Goal: Information Seeking & Learning: Learn about a topic

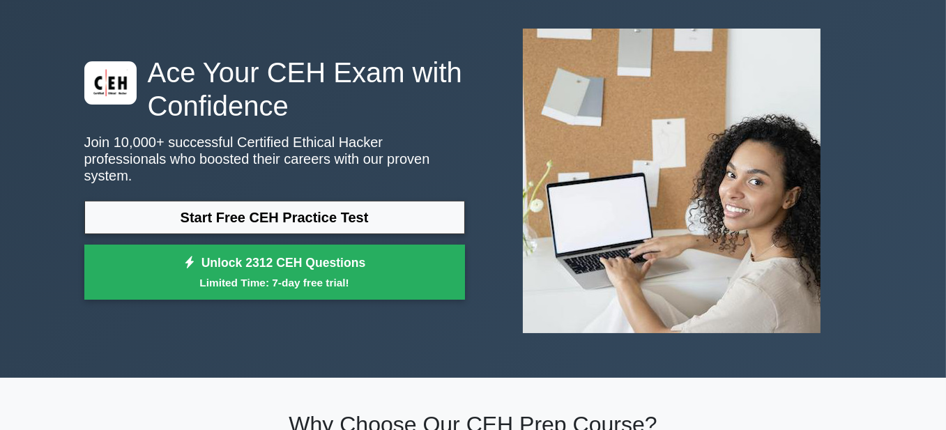
scroll to position [70, 0]
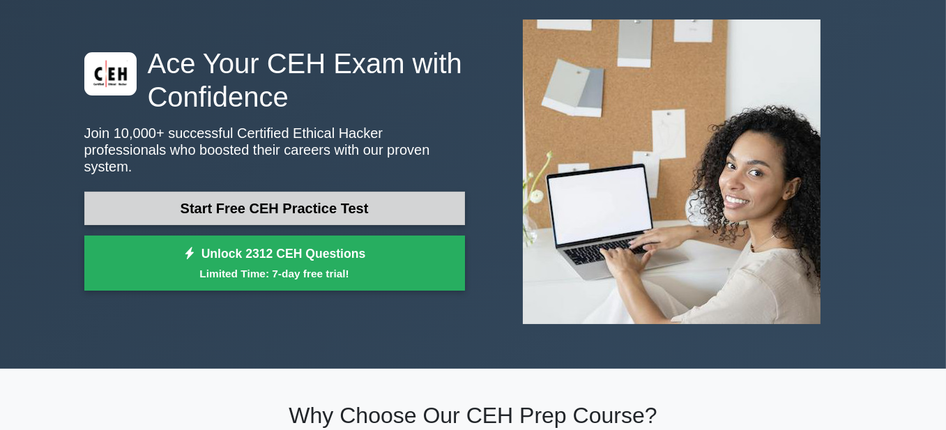
click at [363, 192] on link "Start Free CEH Practice Test" at bounding box center [274, 208] width 381 height 33
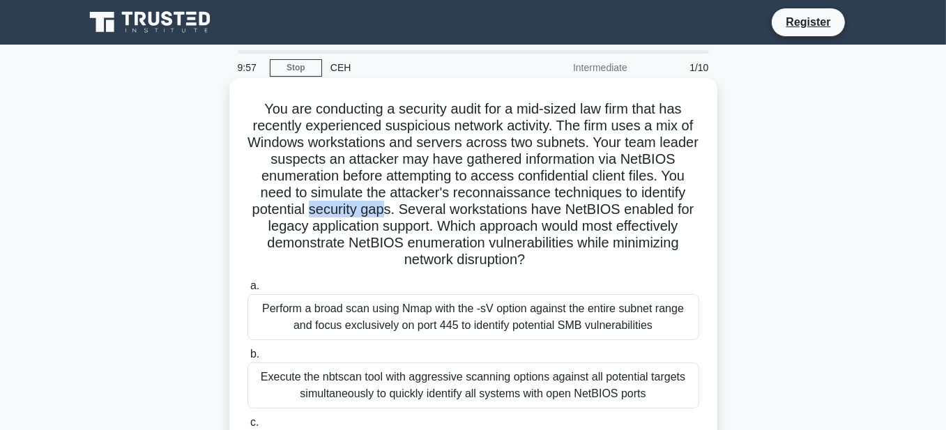
drag, startPoint x: 387, startPoint y: 211, endPoint x: 310, endPoint y: 209, distance: 76.8
click at [310, 209] on h5 "You are conducting a security audit for a mid-sized law firm that has recently …" at bounding box center [473, 184] width 455 height 169
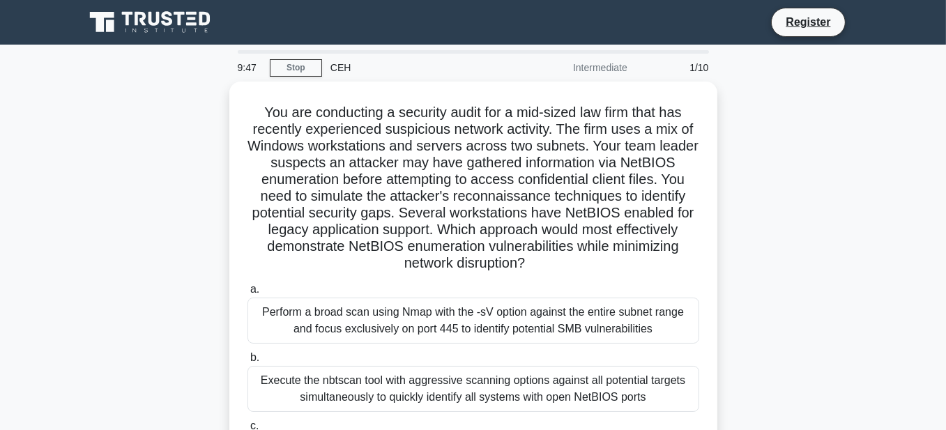
click at [748, 245] on div "You are conducting a security audit for a mid-sized law firm that has recently …" at bounding box center [473, 342] width 795 height 520
click at [152, 24] on icon at bounding box center [154, 19] width 11 height 14
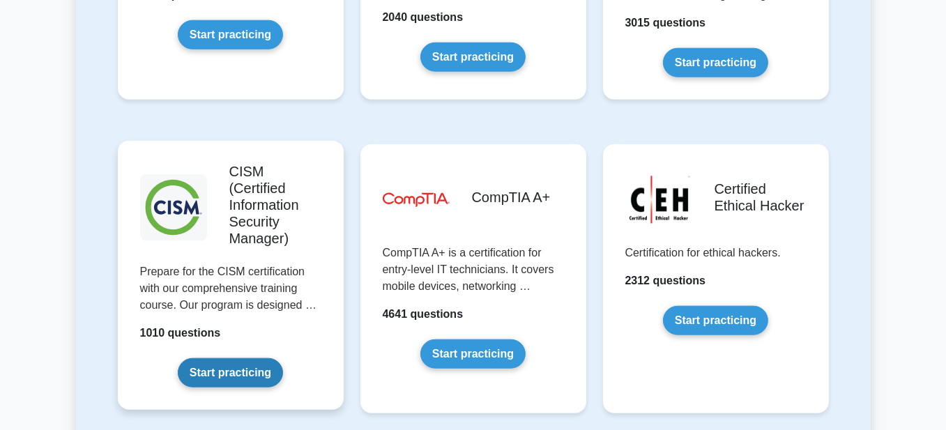
scroll to position [2022, 0]
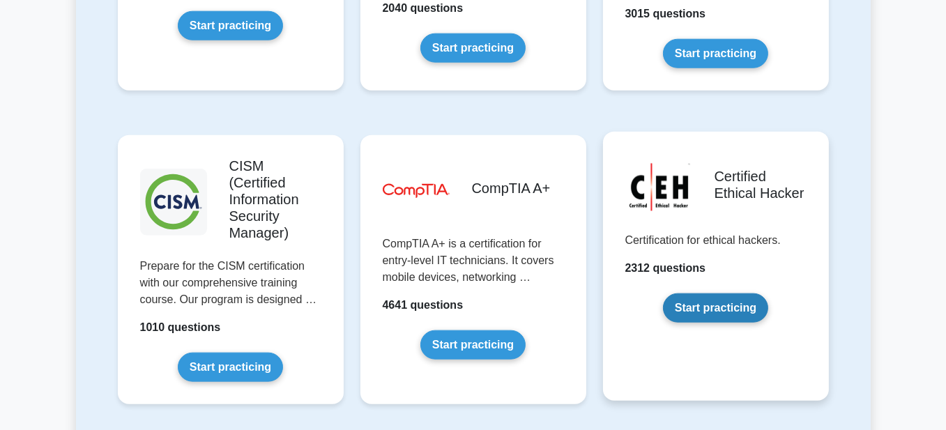
click at [671, 294] on link "Start practicing" at bounding box center [715, 308] width 105 height 29
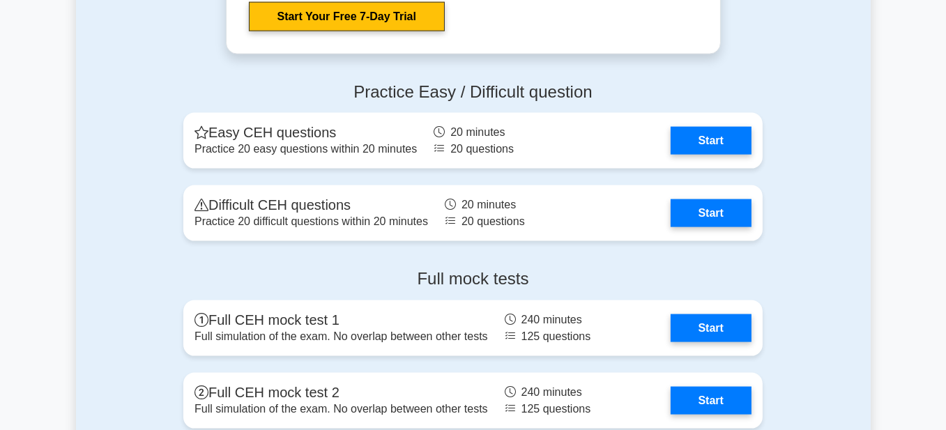
scroll to position [2441, 0]
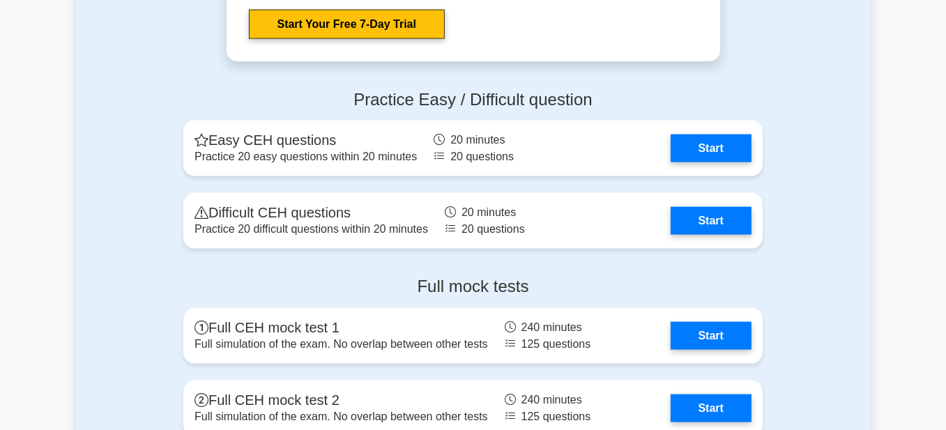
drag, startPoint x: 823, startPoint y: 255, endPoint x: 902, endPoint y: 244, distance: 80.2
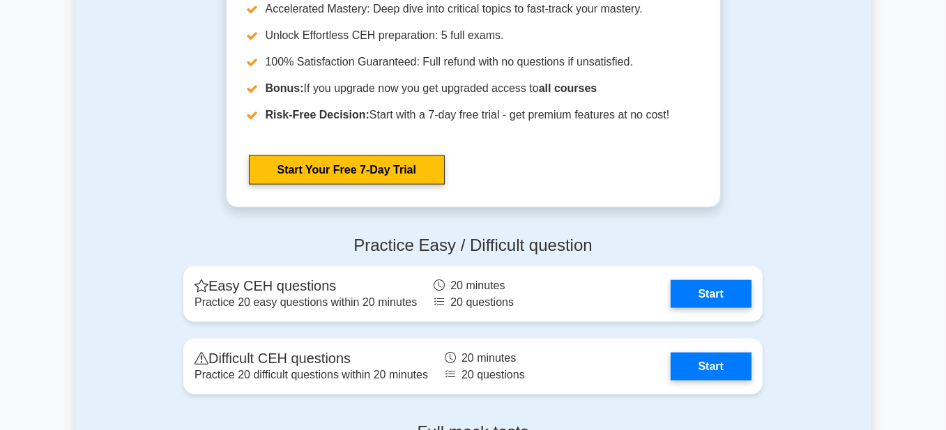
scroll to position [2301, 0]
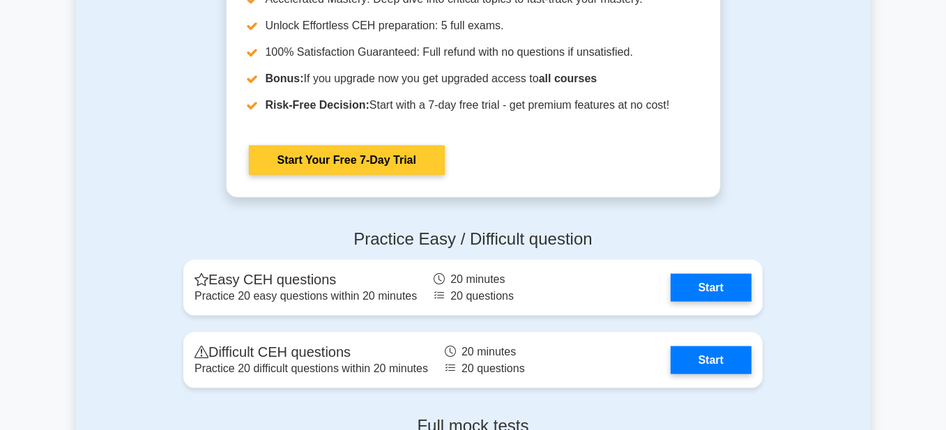
click at [400, 163] on link "Start Your Free 7-Day Trial" at bounding box center [347, 160] width 196 height 29
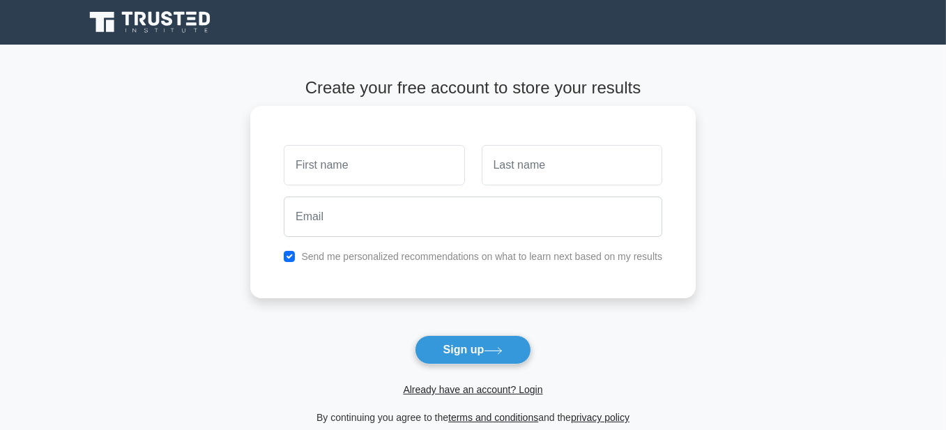
drag, startPoint x: 393, startPoint y: 168, endPoint x: 409, endPoint y: 168, distance: 16.0
click at [393, 168] on input "text" at bounding box center [374, 165] width 181 height 40
type input "Noriaki"
click at [531, 170] on input "text" at bounding box center [572, 165] width 181 height 40
type input "Adachi"
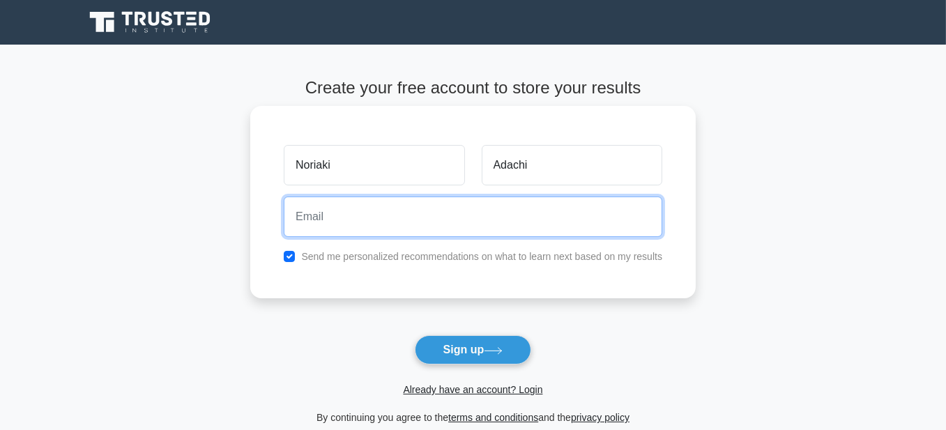
click at [380, 209] on input "email" at bounding box center [473, 217] width 379 height 40
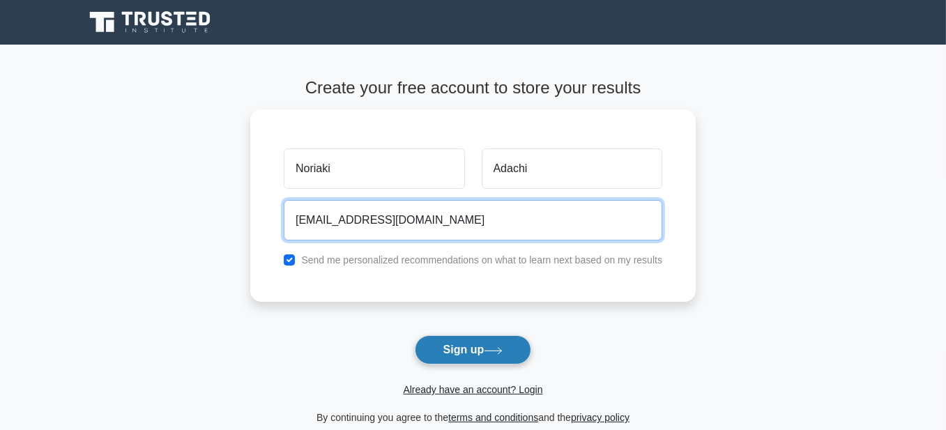
type input "noriakijohotsushin@gmail.com"
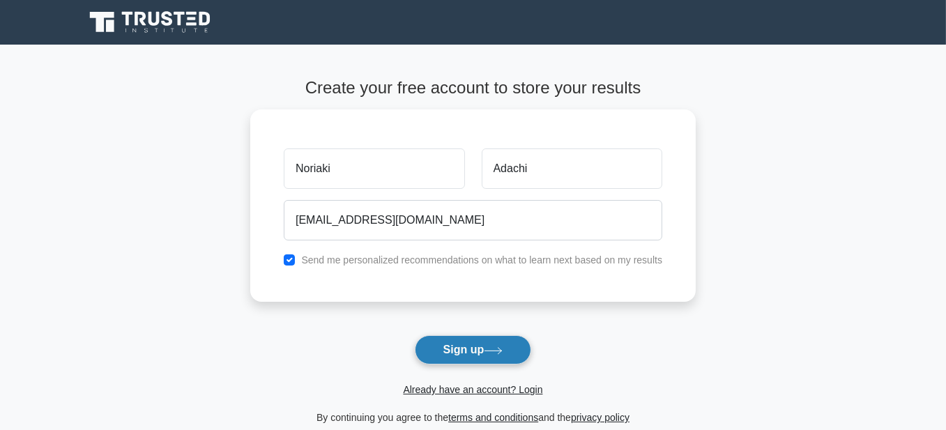
click at [484, 349] on button "Sign up" at bounding box center [473, 349] width 117 height 29
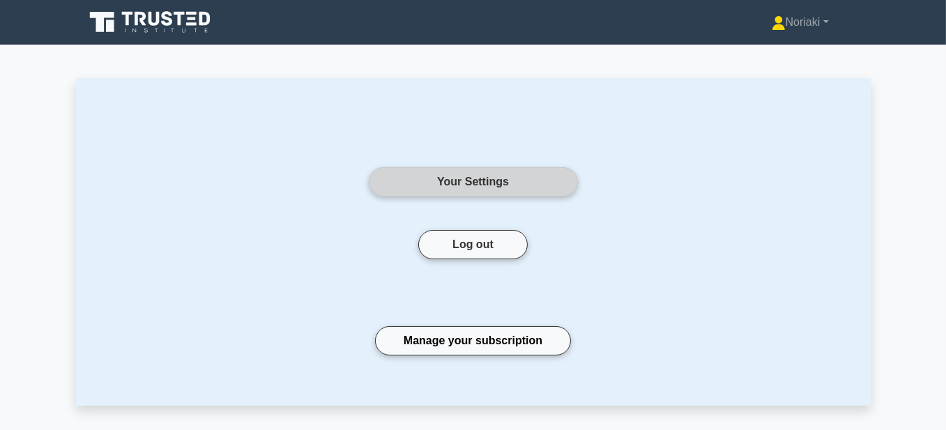
click at [506, 183] on link "Your Settings" at bounding box center [473, 181] width 209 height 29
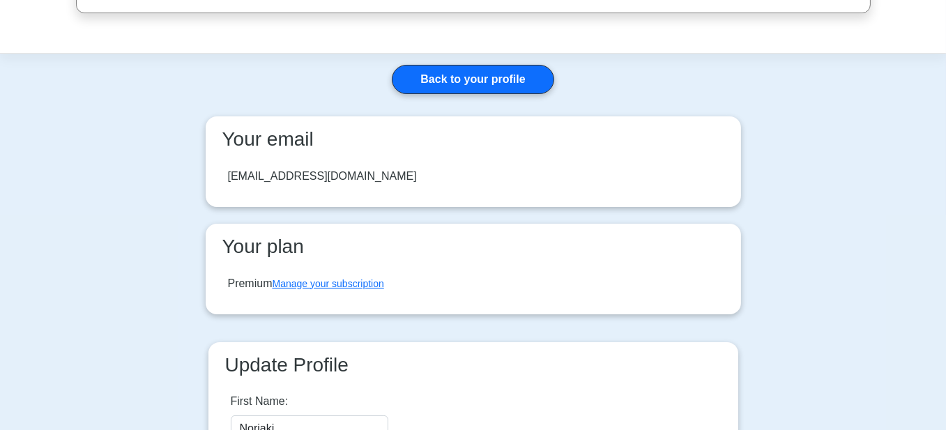
scroll to position [70, 0]
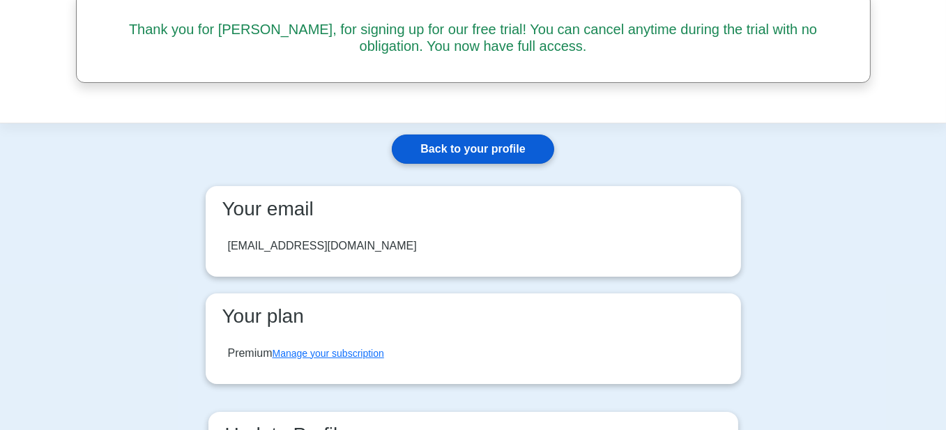
click at [531, 144] on link "Back to your profile" at bounding box center [473, 149] width 162 height 29
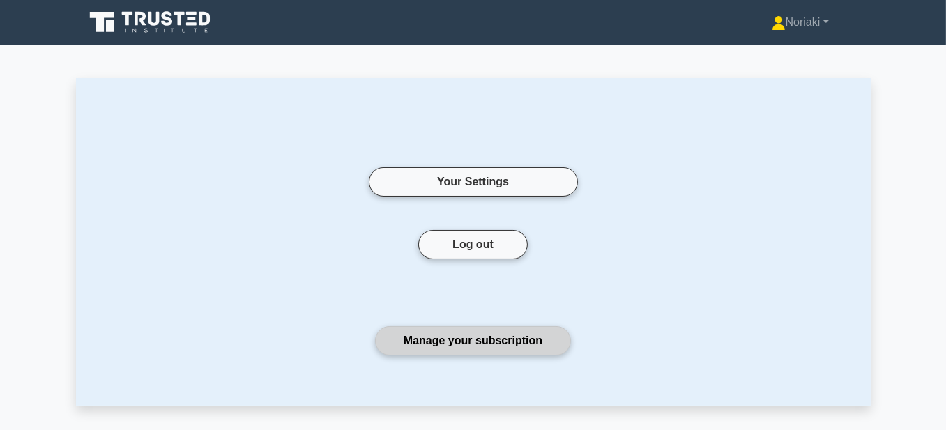
click at [513, 338] on link "Manage your subscription" at bounding box center [473, 340] width 196 height 29
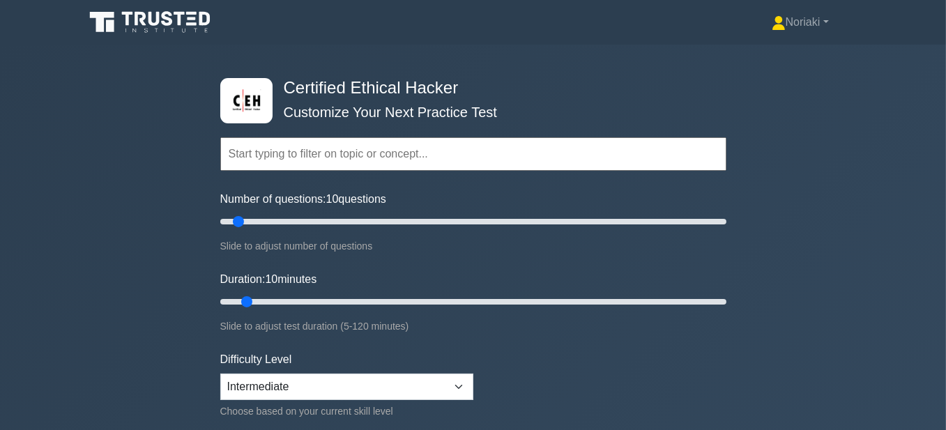
click at [474, 157] on input "text" at bounding box center [473, 153] width 506 height 33
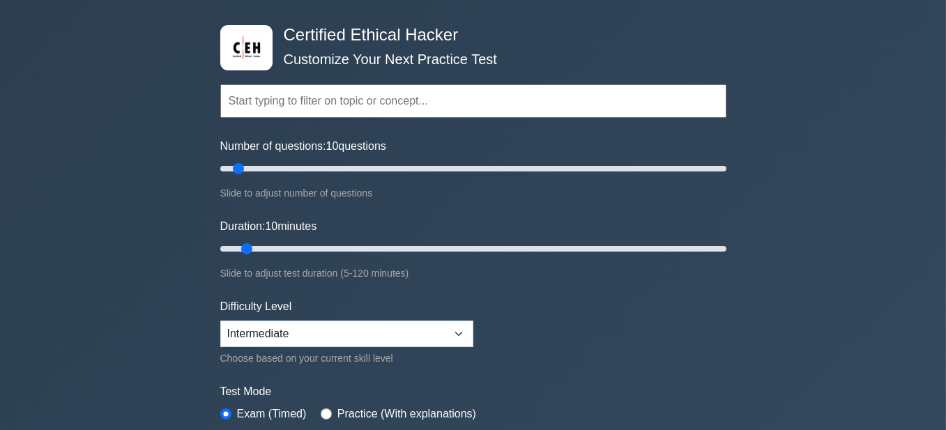
scroll to position [70, 0]
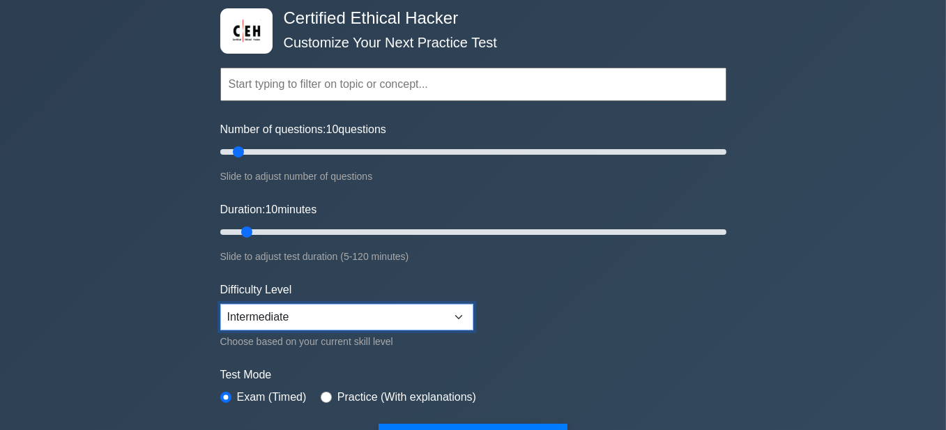
click at [465, 319] on select "Beginner Intermediate Expert" at bounding box center [346, 317] width 253 height 26
click at [220, 304] on select "Beginner Intermediate Expert" at bounding box center [346, 317] width 253 height 26
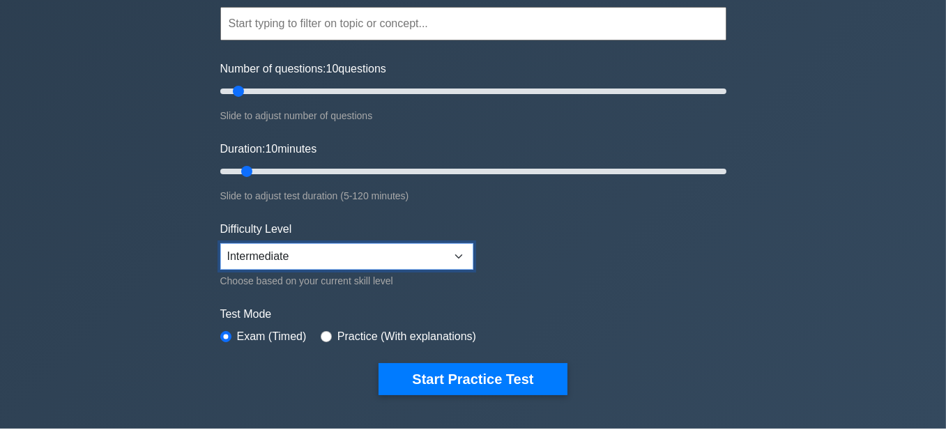
scroll to position [139, 0]
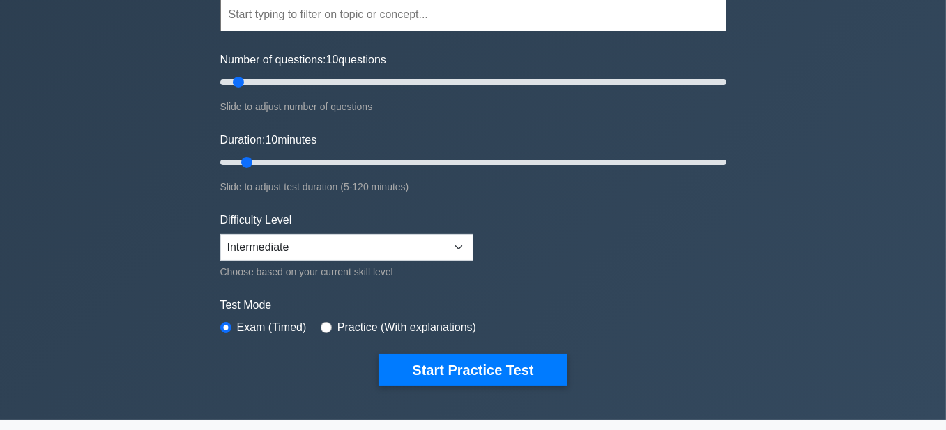
click at [329, 328] on div "Practice (With explanations)" at bounding box center [399, 327] width 156 height 17
click at [326, 324] on input "radio" at bounding box center [326, 327] width 11 height 11
radio input "true"
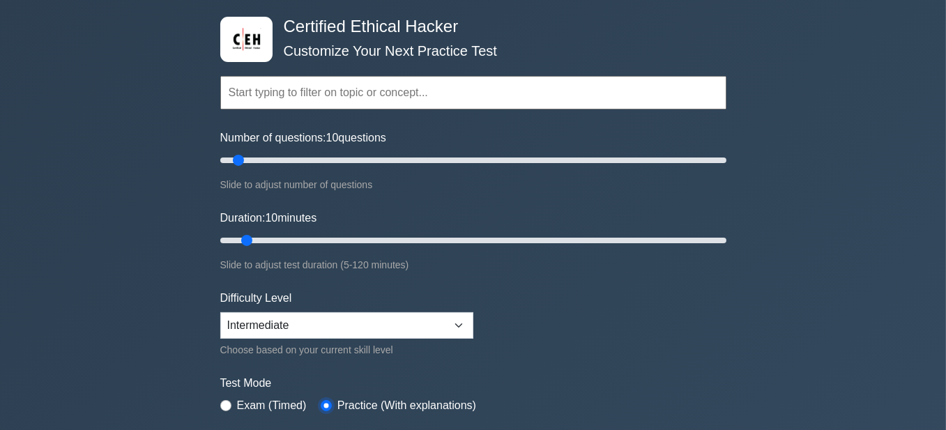
scroll to position [0, 0]
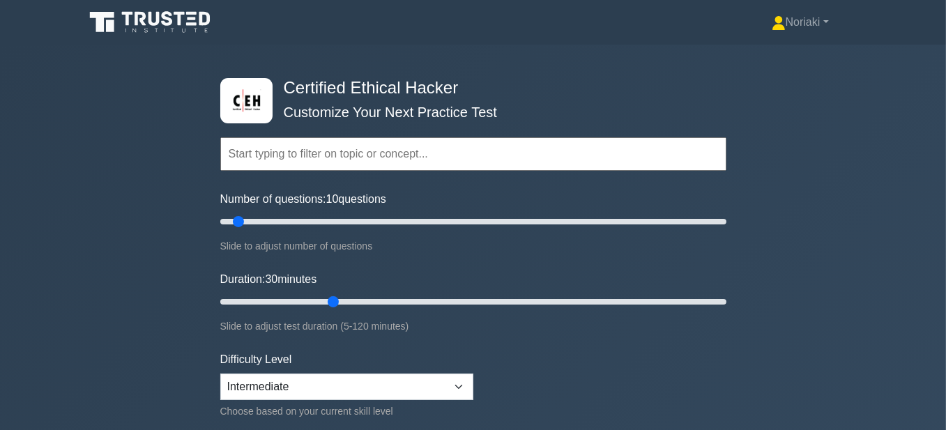
drag, startPoint x: 246, startPoint y: 303, endPoint x: 333, endPoint y: 308, distance: 86.6
type input "30"
click at [333, 308] on input "Duration: 30 minutes" at bounding box center [473, 302] width 506 height 17
drag, startPoint x: 241, startPoint y: 221, endPoint x: 231, endPoint y: 222, distance: 9.8
type input "5"
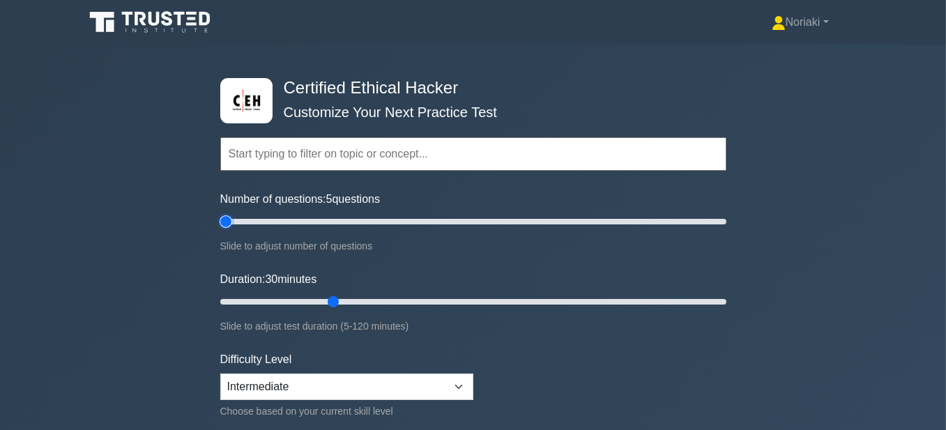
click at [231, 222] on input "Number of questions: 5 questions" at bounding box center [473, 221] width 506 height 17
click at [448, 153] on input "text" at bounding box center [473, 153] width 506 height 33
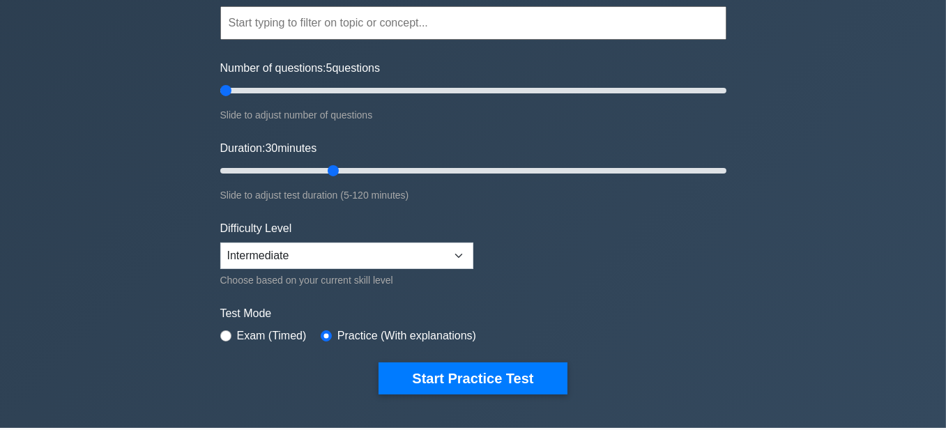
scroll to position [139, 0]
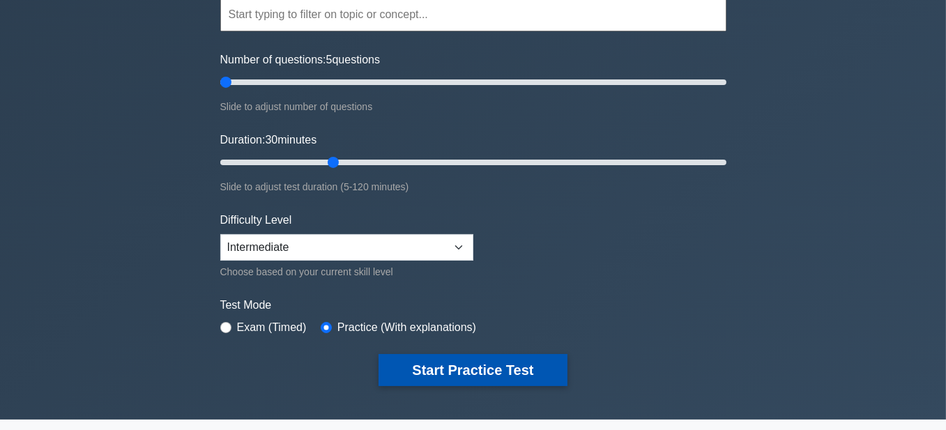
click at [501, 365] on button "Start Practice Test" at bounding box center [473, 370] width 188 height 32
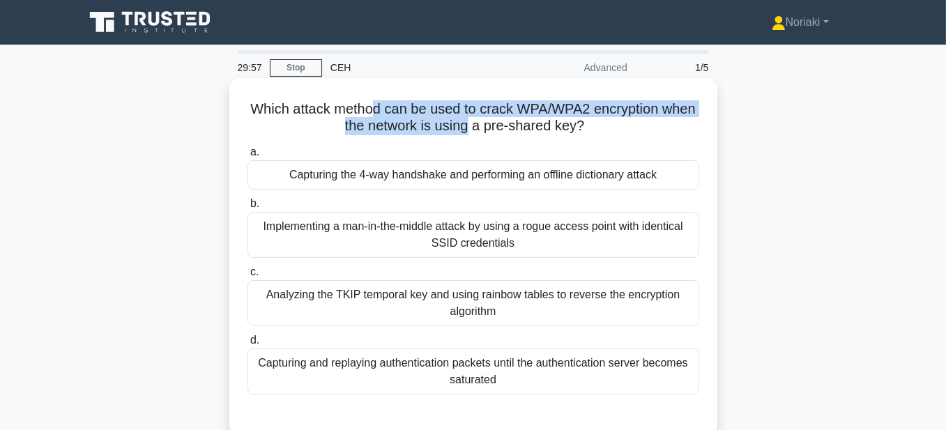
drag, startPoint x: 477, startPoint y: 128, endPoint x: 387, endPoint y: 115, distance: 90.9
click at [387, 115] on h5 "Which attack method can be used to crack WPA/WPA2 encryption when the network i…" at bounding box center [473, 117] width 455 height 35
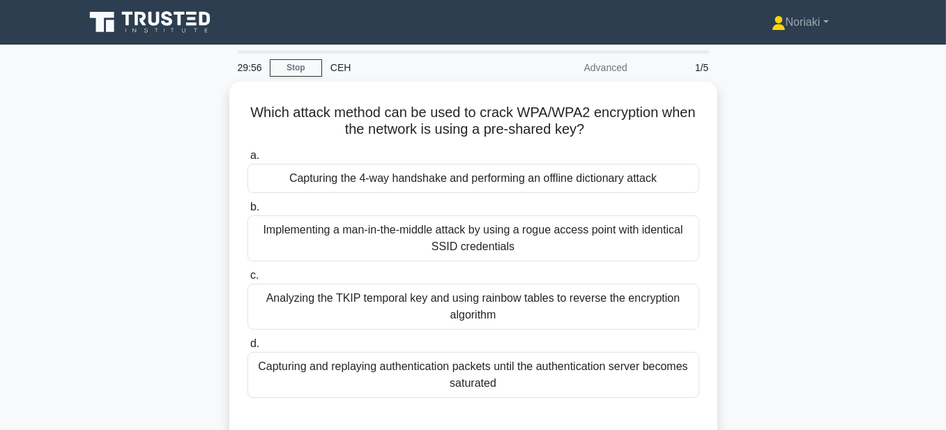
click at [869, 182] on div "Which attack method can be used to crack WPA/WPA2 encryption when the network i…" at bounding box center [473, 269] width 795 height 375
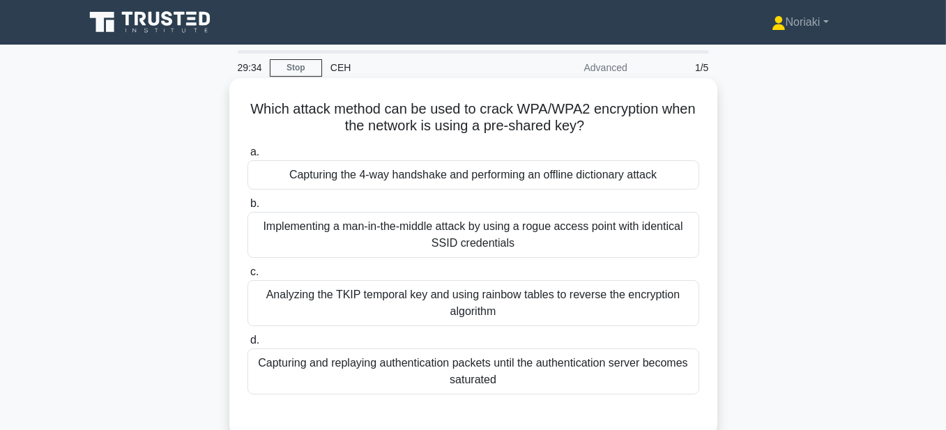
drag, startPoint x: 608, startPoint y: 130, endPoint x: 270, endPoint y: 116, distance: 338.5
click at [270, 116] on h5 "Which attack method can be used to crack WPA/WPA2 encryption when the network i…" at bounding box center [473, 117] width 455 height 35
copy h5 "Which attack method can be used to crack WPA/WPA2 encryption when the network i…"
click at [252, 156] on span "a." at bounding box center [254, 152] width 9 height 12
click at [248, 156] on input "a. Capturing the 4-way handshake and performing an offline dictionary attack" at bounding box center [248, 152] width 0 height 9
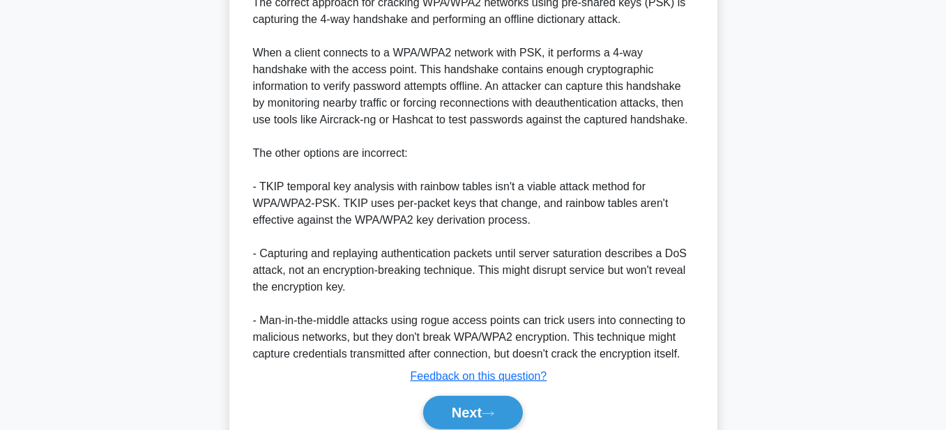
scroll to position [488, 0]
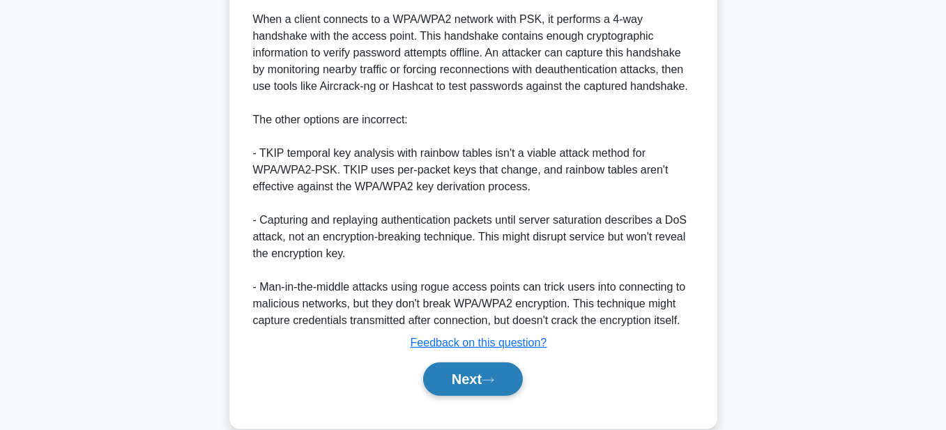
drag, startPoint x: 466, startPoint y: 380, endPoint x: 509, endPoint y: 370, distance: 44.5
click at [466, 380] on button "Next" at bounding box center [473, 379] width 100 height 33
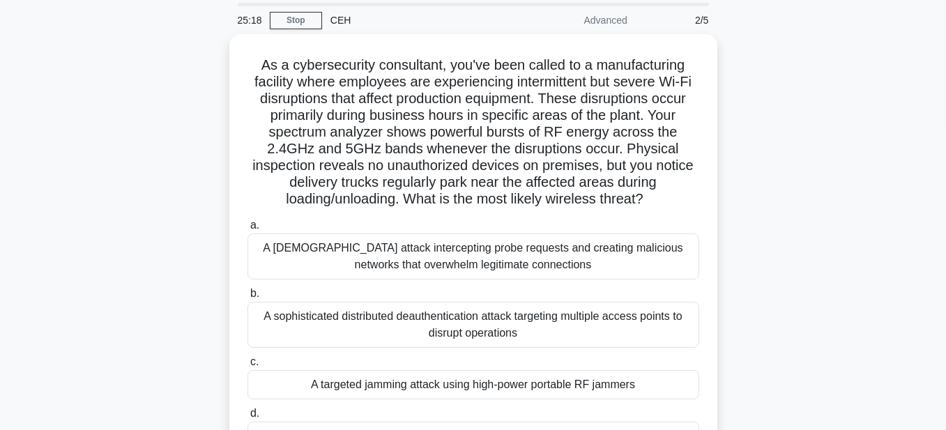
scroll to position [0, 0]
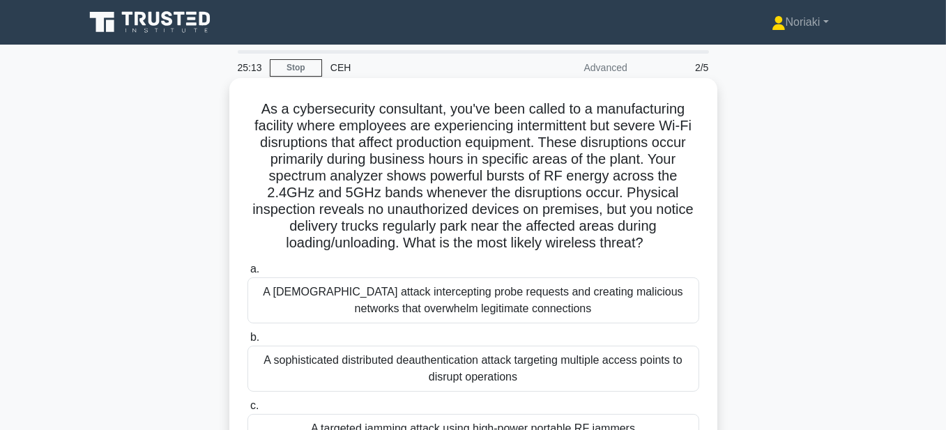
drag, startPoint x: 656, startPoint y: 249, endPoint x: 255, endPoint y: 113, distance: 424.1
click at [255, 113] on h5 "As a cybersecurity consultant, you've been called to a manufacturing facility w…" at bounding box center [473, 176] width 455 height 152
copy h5 "As a cybersecurity consultant, you've been called to a manufacturing facility w…"
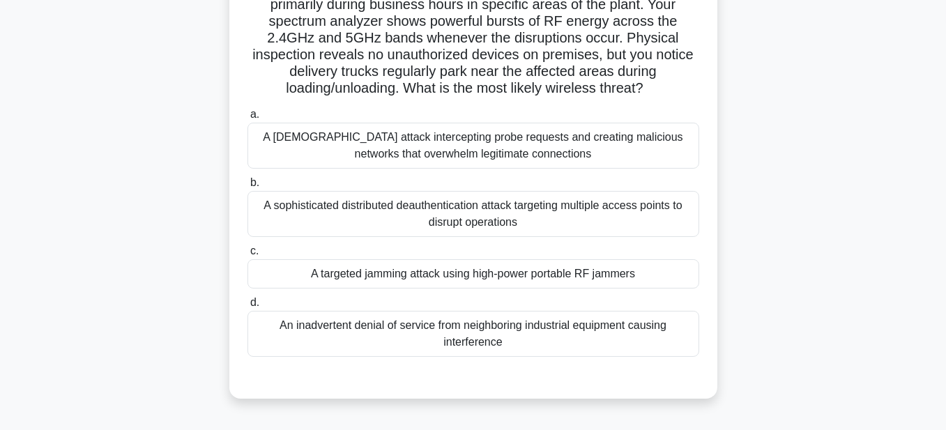
scroll to position [209, 0]
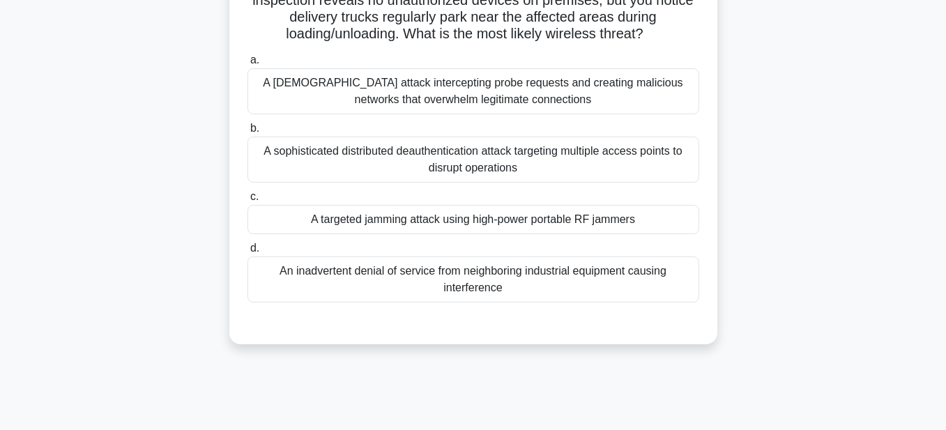
click at [255, 251] on span "d." at bounding box center [254, 248] width 9 height 12
click at [248, 251] on input "d. An inadvertent denial of service from neighboring industrial equipment causi…" at bounding box center [248, 248] width 0 height 9
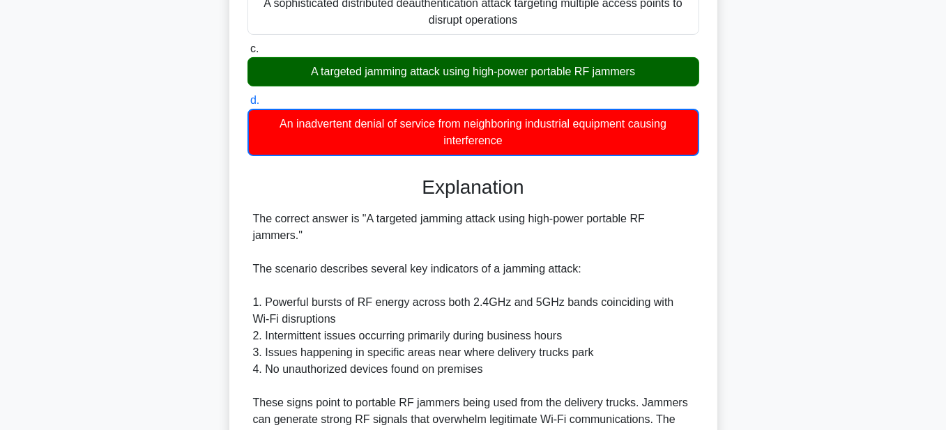
scroll to position [349, 0]
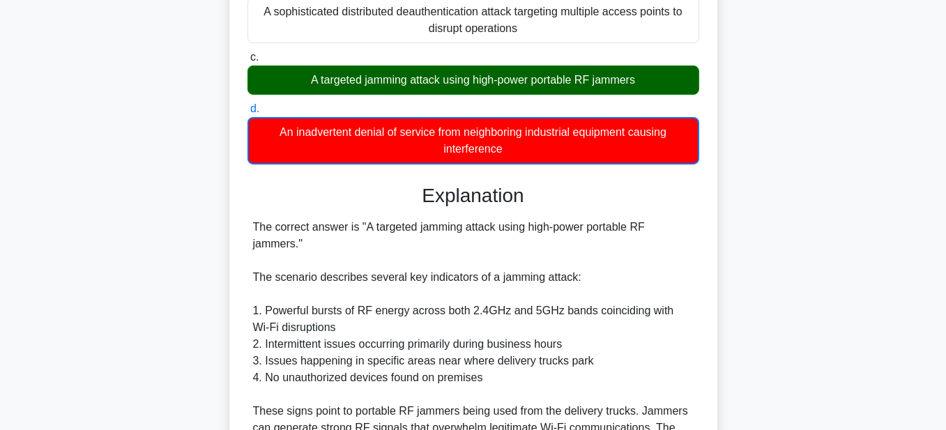
drag, startPoint x: 511, startPoint y: 146, endPoint x: 273, endPoint y: 136, distance: 238.0
click at [273, 136] on div "An inadvertent denial of service from neighboring industrial equipment causing …" at bounding box center [474, 140] width 452 height 47
copy div "An inadvertent denial of service from neighboring industrial equipment causing …"
drag, startPoint x: 650, startPoint y: 80, endPoint x: 303, endPoint y: 79, distance: 346.6
click at [303, 79] on div "A targeted jamming attack using high-power portable RF jammers" at bounding box center [474, 80] width 452 height 29
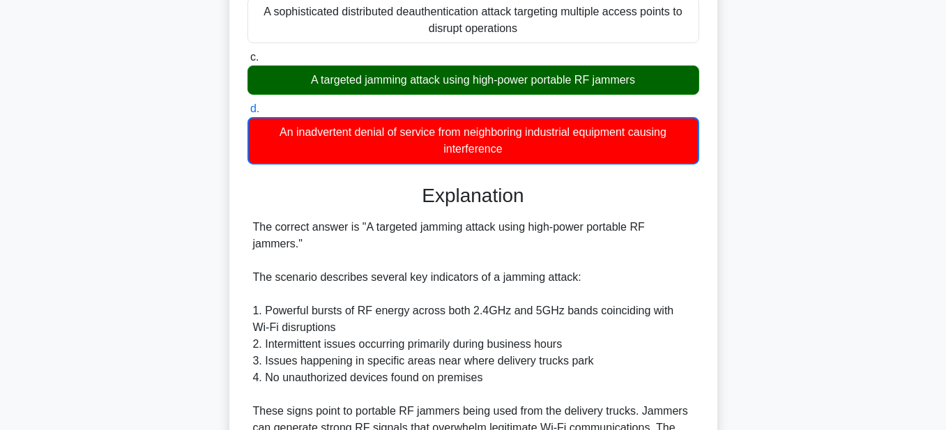
copy div "A targeted jamming attack using high-power portable RF jammers"
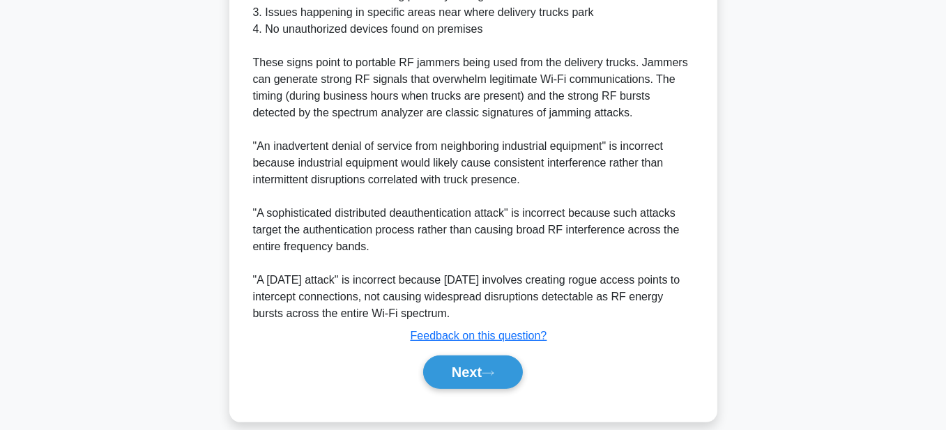
scroll to position [713, 0]
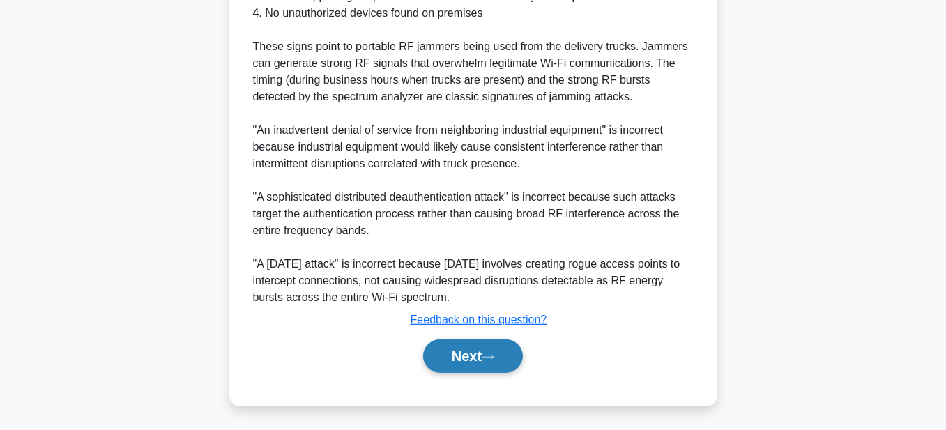
click at [471, 353] on button "Next" at bounding box center [473, 356] width 100 height 33
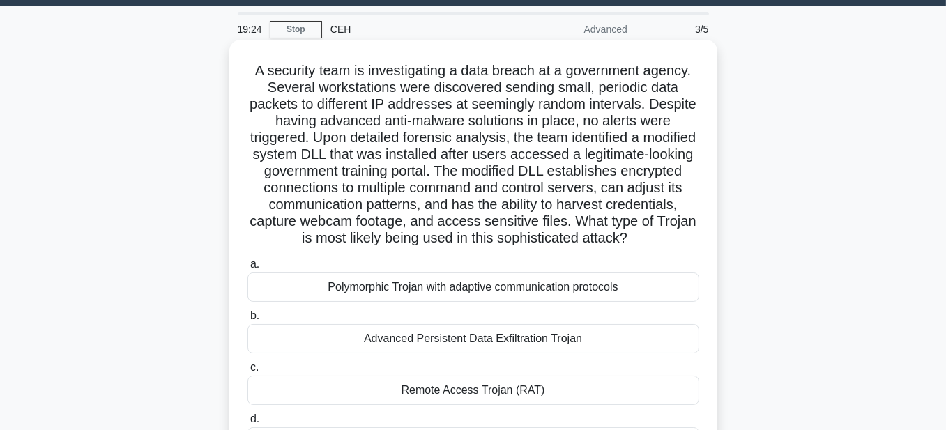
scroll to position [0, 0]
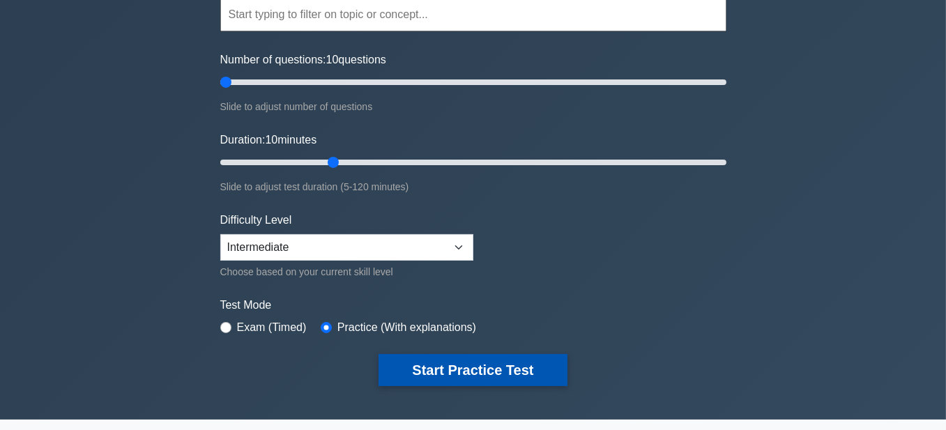
click at [541, 362] on button "Start Practice Test" at bounding box center [473, 370] width 188 height 32
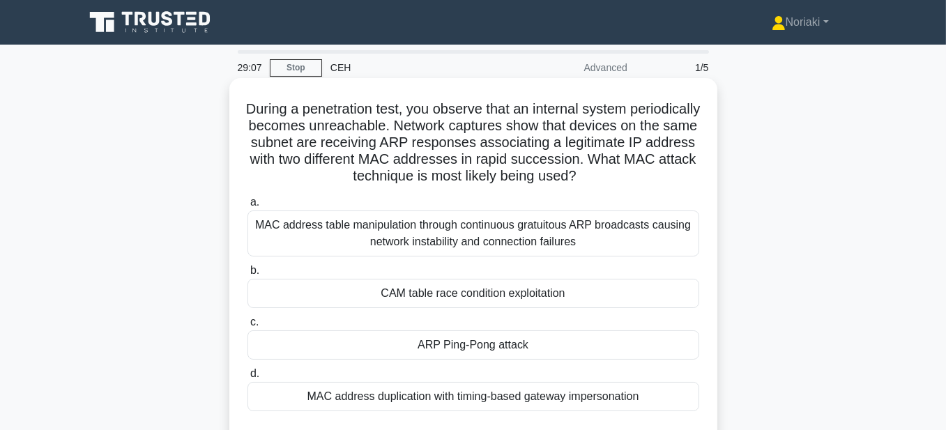
drag, startPoint x: 679, startPoint y: 179, endPoint x: 273, endPoint y: 114, distance: 410.3
click at [273, 114] on h5 "During a penetration test, you observe that an internal system periodically bec…" at bounding box center [473, 142] width 455 height 85
copy h5 "During a penetration test, you observe that an internal system periodically bec…"
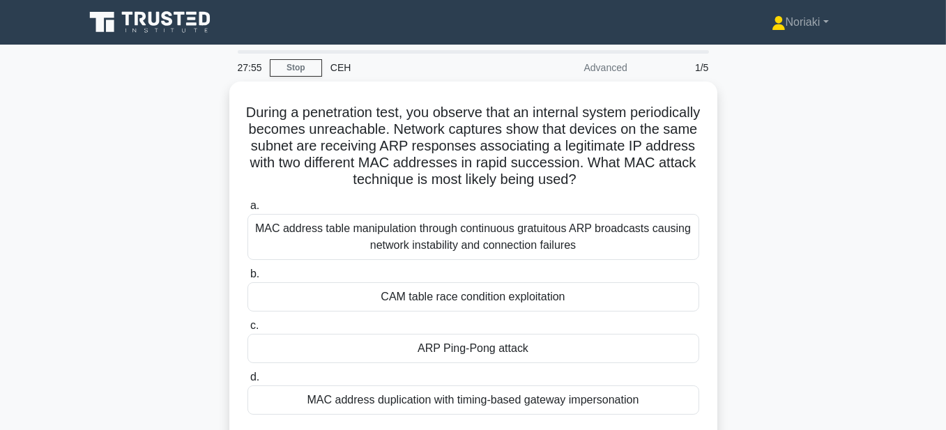
click at [750, 280] on div "During a penetration test, you observe that an internal system periodically bec…" at bounding box center [473, 278] width 795 height 392
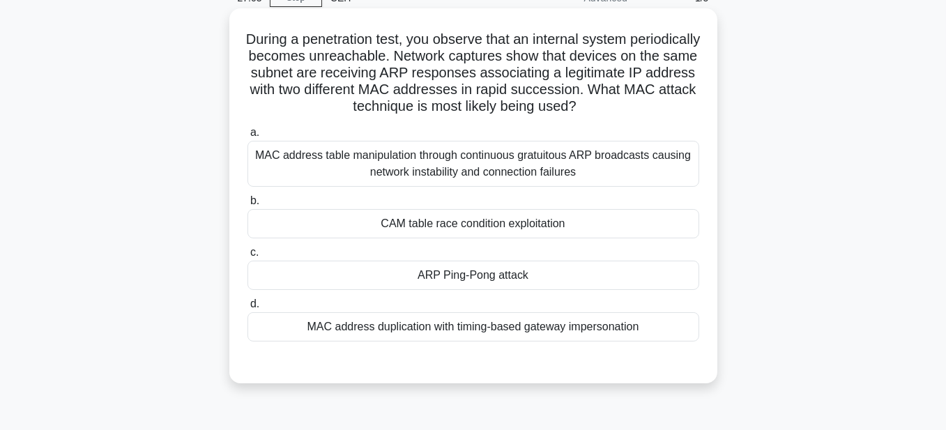
click at [255, 137] on span "a." at bounding box center [254, 132] width 9 height 12
click at [248, 137] on input "a. MAC address table manipulation through continuous gratuitous ARP broadcasts …" at bounding box center [248, 132] width 0 height 9
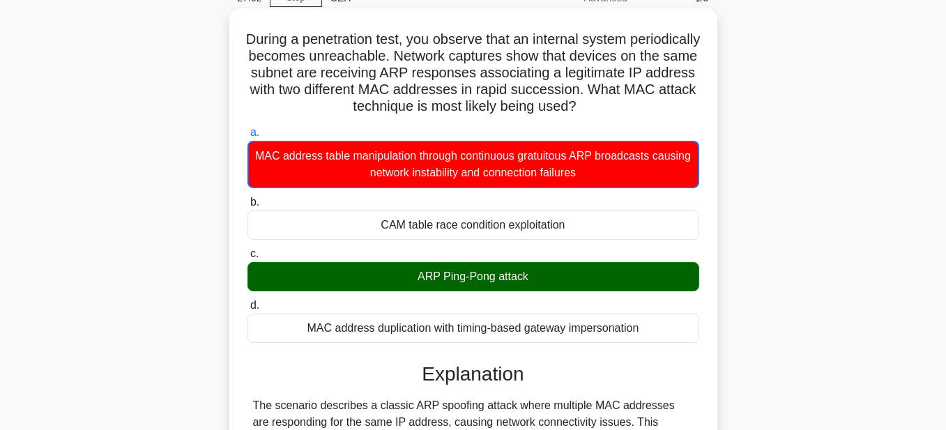
click at [268, 158] on div "MAC address table manipulation through continuous gratuitous ARP broadcasts cau…" at bounding box center [474, 164] width 452 height 47
click at [248, 137] on input "a. MAC address table manipulation through continuous gratuitous ARP broadcasts …" at bounding box center [248, 132] width 0 height 9
drag, startPoint x: 612, startPoint y: 174, endPoint x: 271, endPoint y: 162, distance: 341.2
click at [271, 162] on div "MAC address table manipulation through continuous gratuitous ARP broadcasts cau…" at bounding box center [474, 164] width 452 height 47
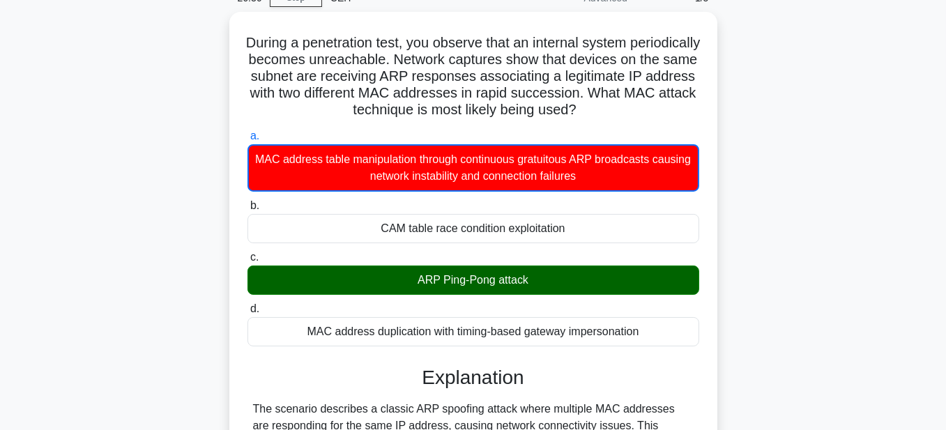
copy div "MAC address table manipulation through continuous gratuitous ARP broadcasts cau…"
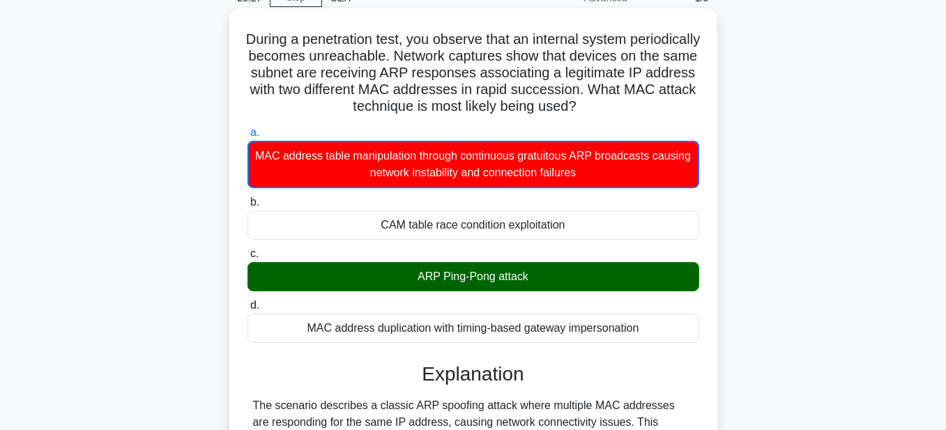
drag, startPoint x: 551, startPoint y: 275, endPoint x: 414, endPoint y: 279, distance: 137.4
click at [414, 279] on div "ARP Ping-Pong attack" at bounding box center [474, 276] width 452 height 29
copy div "ARP Ping-Pong attack"
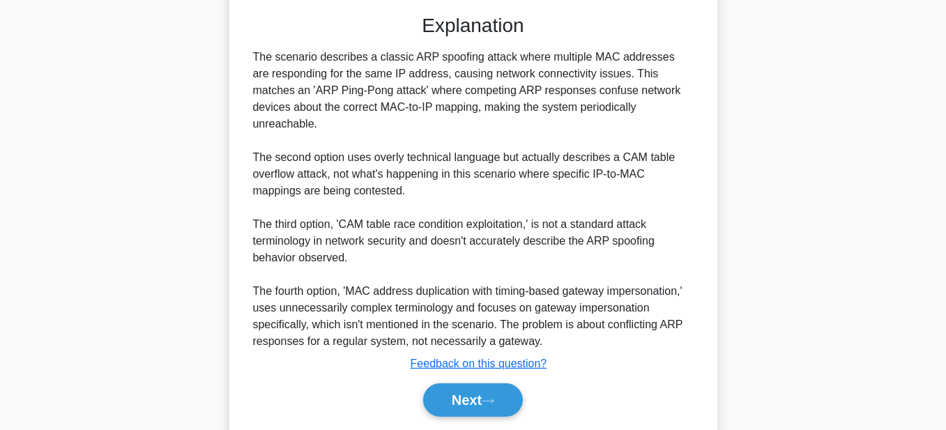
scroll to position [446, 0]
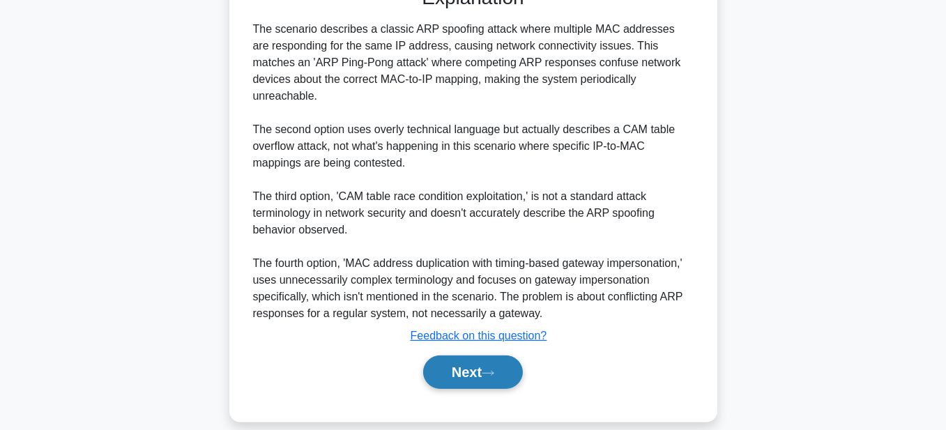
click at [459, 356] on button "Next" at bounding box center [473, 372] width 100 height 33
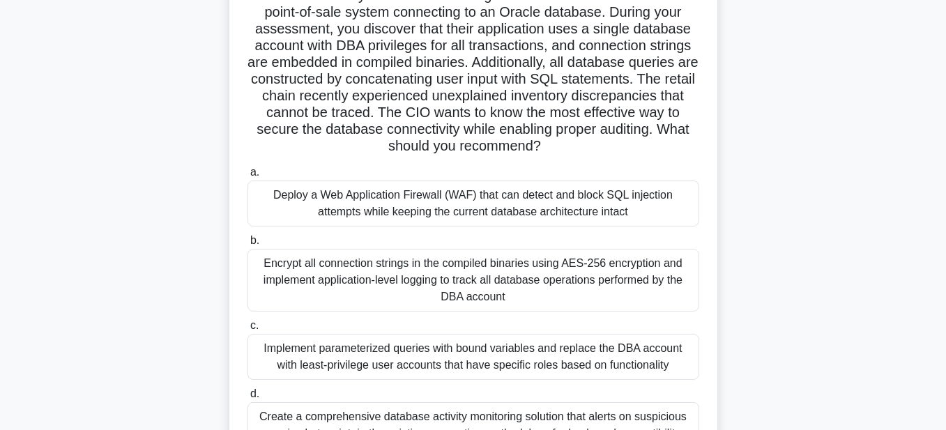
scroll to position [0, 0]
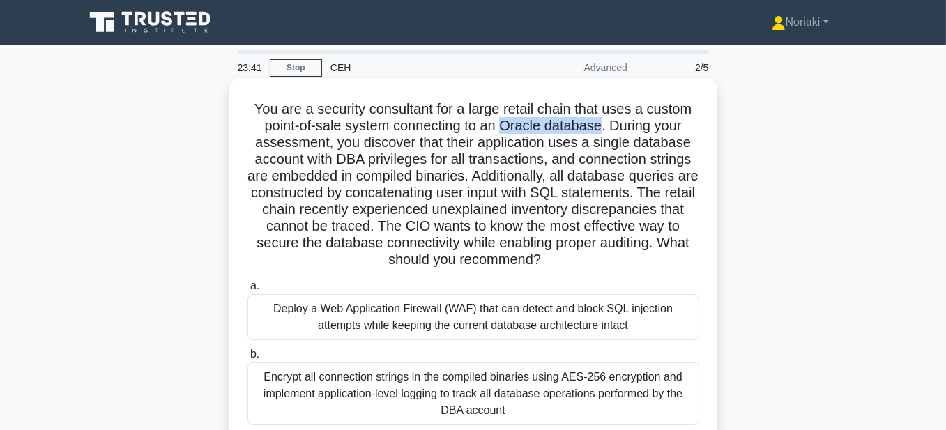
drag, startPoint x: 602, startPoint y: 132, endPoint x: 505, endPoint y: 130, distance: 97.0
click at [505, 130] on h5 "You are a security consultant for a large retail chain that uses a custom point…" at bounding box center [473, 184] width 455 height 169
copy h5 "Oracle database"
drag, startPoint x: 546, startPoint y: 260, endPoint x: 237, endPoint y: 113, distance: 342.2
click at [237, 113] on div "You are a security consultant for a large retail chain that uses a custom point…" at bounding box center [473, 341] width 477 height 515
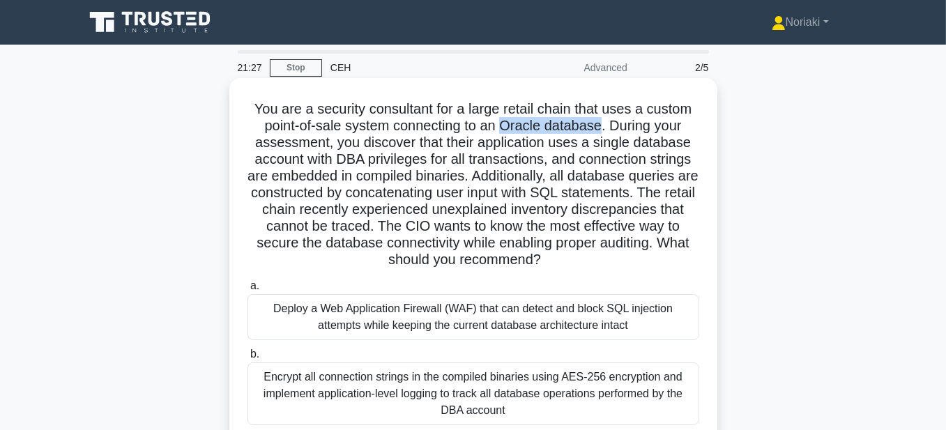
copy h5 "You are a security consultant for a large retail chain that uses a custom point…"
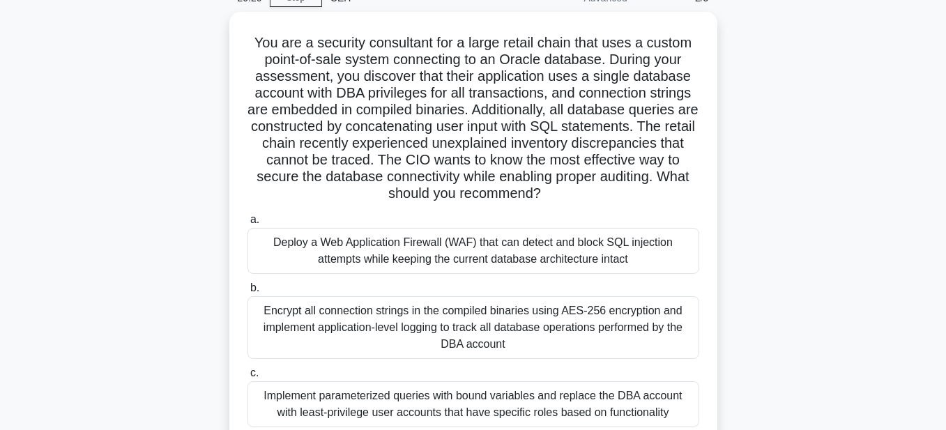
click at [802, 226] on div "You are a security consultant for a large retail chain that uses a custom point…" at bounding box center [473, 283] width 795 height 543
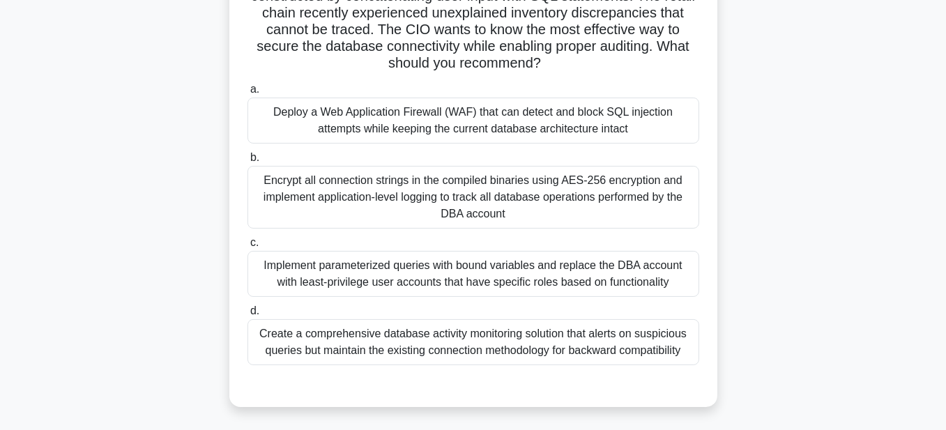
scroll to position [209, 0]
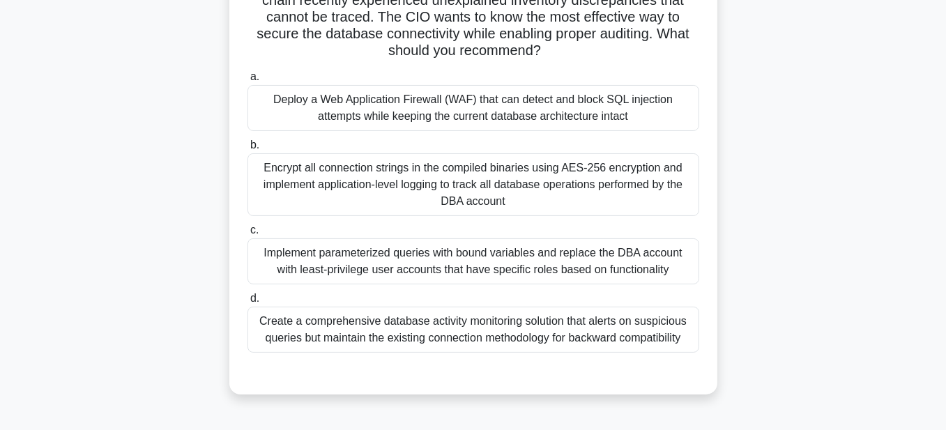
click at [286, 106] on div "Deploy a Web Application Firewall (WAF) that can detect and block SQL injection…" at bounding box center [474, 108] width 452 height 46
click at [248, 82] on input "a. Deploy a Web Application Firewall (WAF) that can detect and block SQL inject…" at bounding box center [248, 77] width 0 height 9
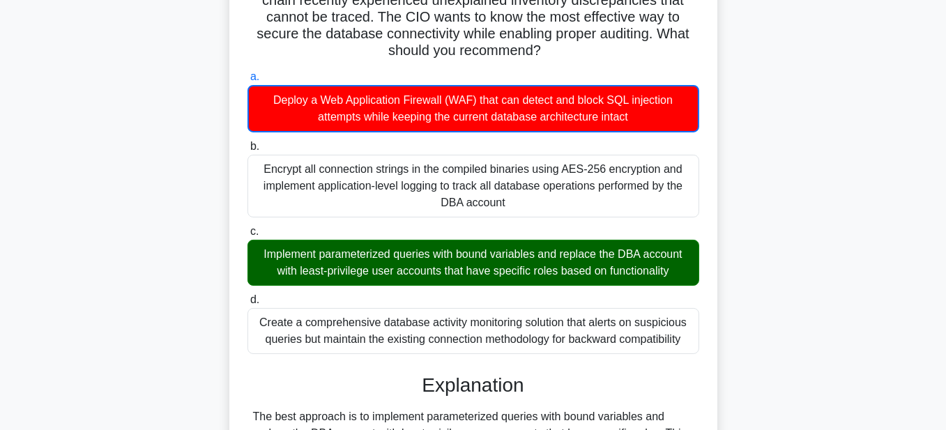
drag, startPoint x: 654, startPoint y: 120, endPoint x: 271, endPoint y: 105, distance: 383.8
click at [271, 105] on div "Deploy a Web Application Firewall (WAF) that can detect and block SQL injection…" at bounding box center [474, 108] width 452 height 47
copy div "Deploy a Web Application Firewall (WAF) that can detect and block SQL injection…"
drag, startPoint x: 679, startPoint y: 271, endPoint x: 253, endPoint y: 255, distance: 425.7
click at [253, 255] on div "Implement parameterized queries with bound variables and replace the DBA accoun…" at bounding box center [474, 263] width 452 height 46
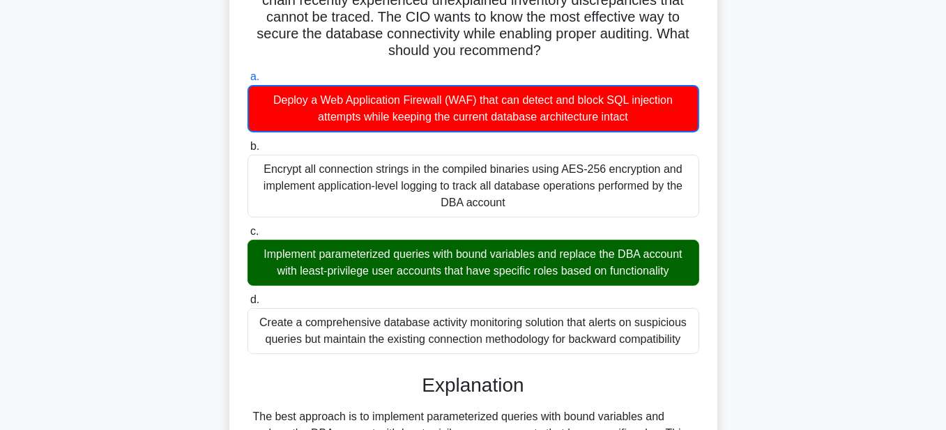
copy div "Implement parameterized queries with bound variables and replace the DBA accoun…"
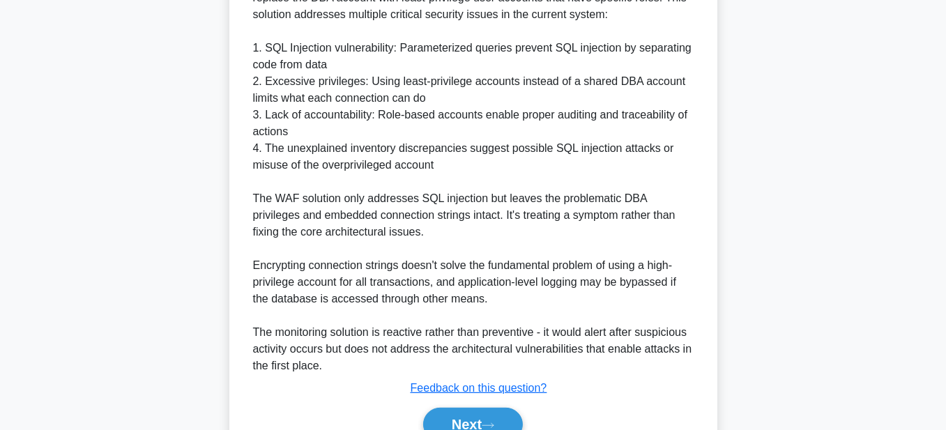
scroll to position [697, 0]
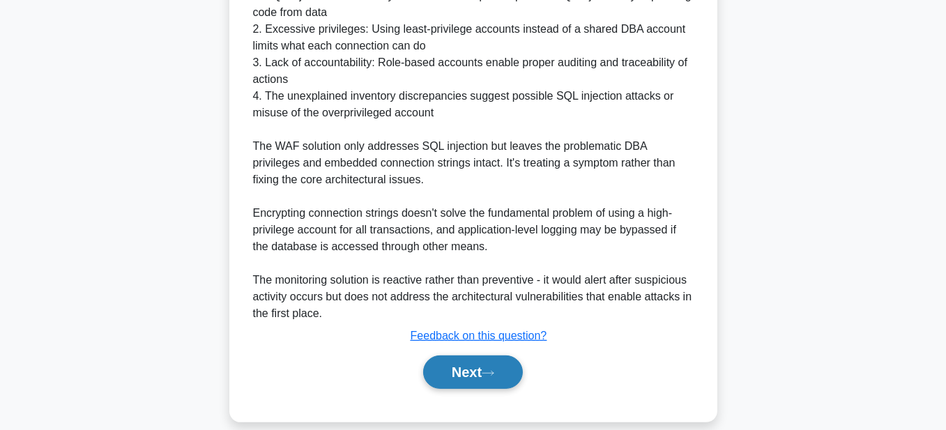
click at [483, 369] on button "Next" at bounding box center [473, 372] width 100 height 33
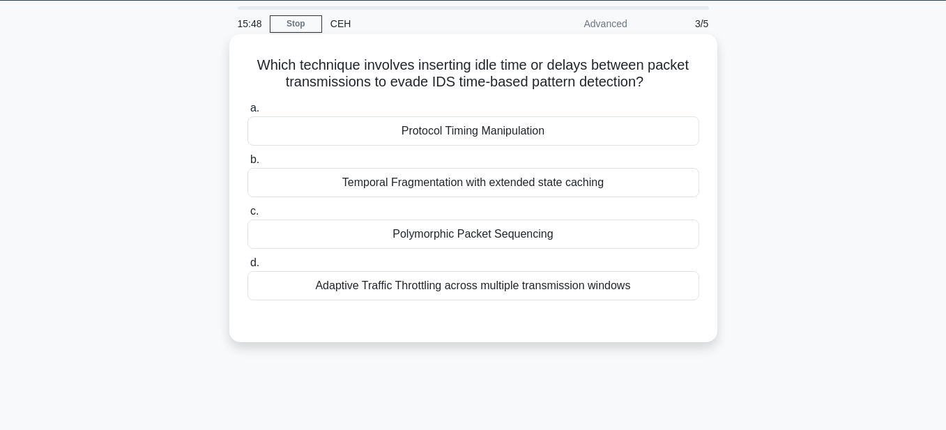
scroll to position [0, 0]
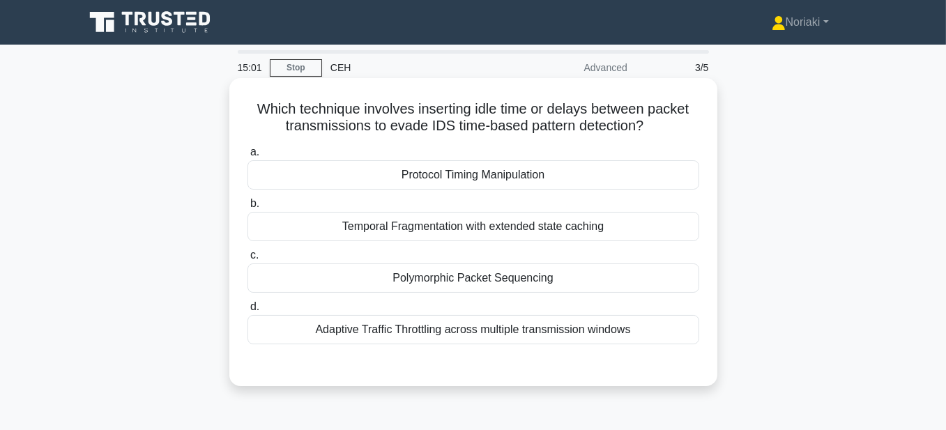
drag, startPoint x: 653, startPoint y: 128, endPoint x: 246, endPoint y: 114, distance: 406.8
click at [246, 114] on h5 "Which technique involves inserting idle time or delays between packet transmiss…" at bounding box center [473, 117] width 455 height 35
copy h5 "Which technique involves inserting idle time or delays between packet transmiss…"
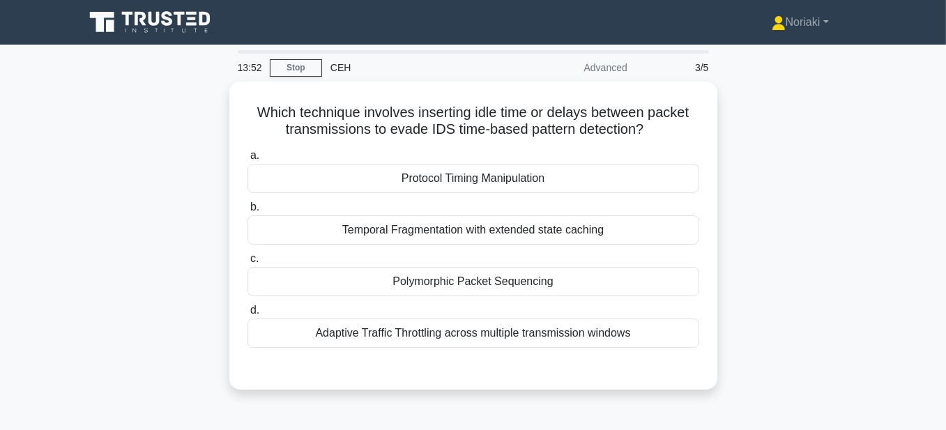
click at [773, 208] on div "Which technique involves inserting idle time or delays between packet transmiss…" at bounding box center [473, 244] width 795 height 325
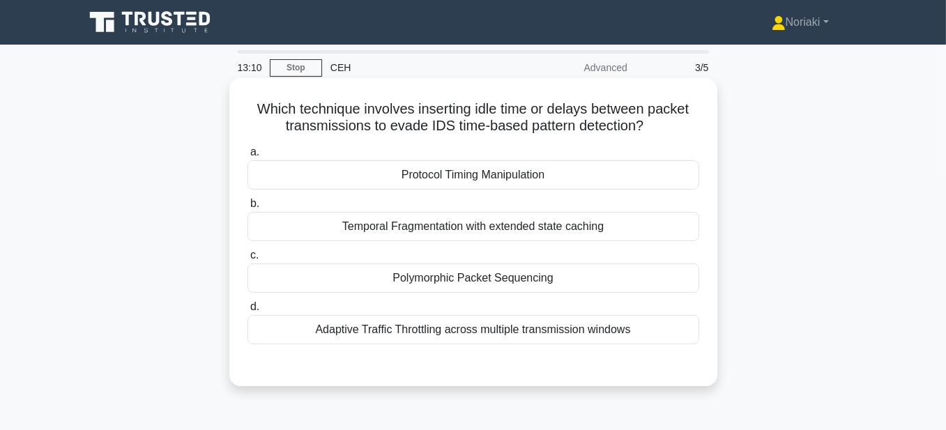
click at [534, 174] on div "Protocol Timing Manipulation" at bounding box center [474, 174] width 452 height 29
click at [248, 157] on input "a. Protocol Timing Manipulation" at bounding box center [248, 152] width 0 height 9
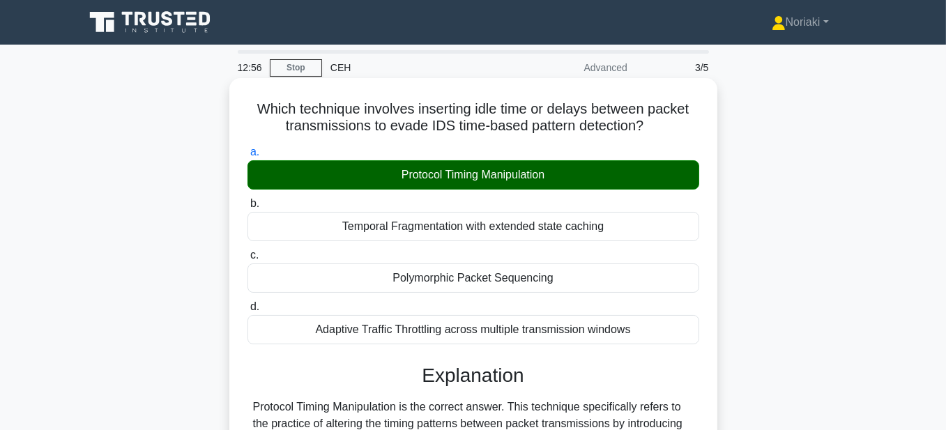
drag, startPoint x: 560, startPoint y: 177, endPoint x: 398, endPoint y: 173, distance: 161.8
click at [398, 173] on div "Protocol Timing Manipulation" at bounding box center [474, 174] width 452 height 29
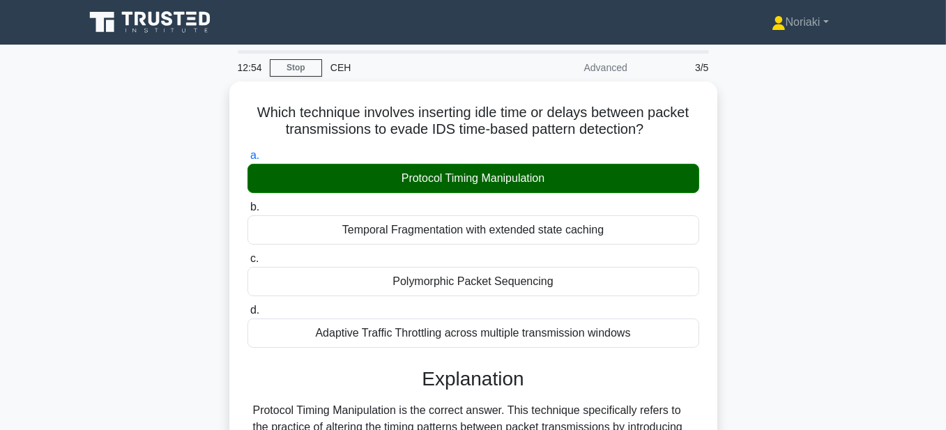
copy div "Protocol Timing Manipulation"
